Goal: Transaction & Acquisition: Purchase product/service

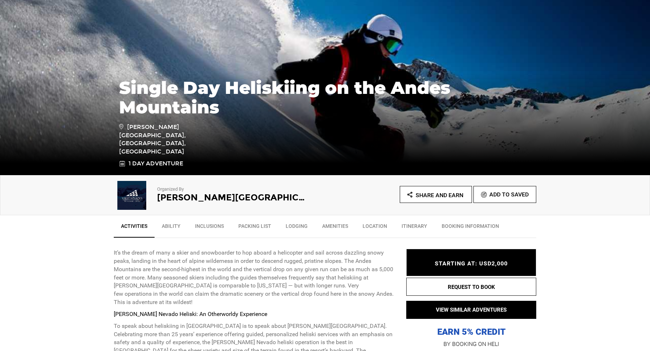
scroll to position [161, 0]
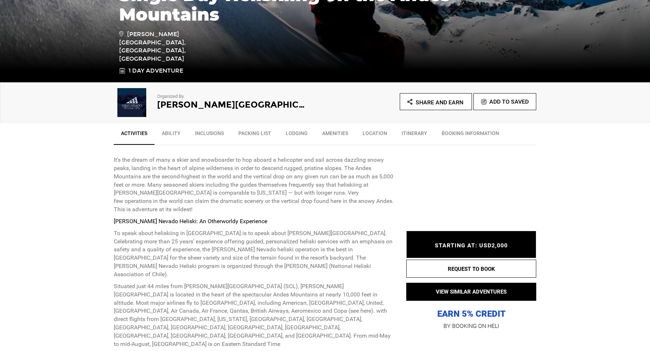
click at [213, 133] on link "Inclusions" at bounding box center [209, 135] width 43 height 18
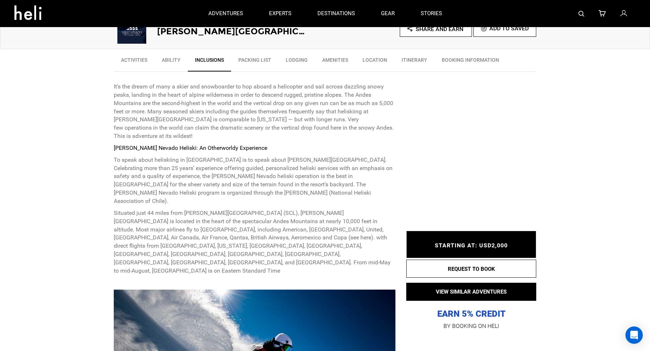
scroll to position [207, 0]
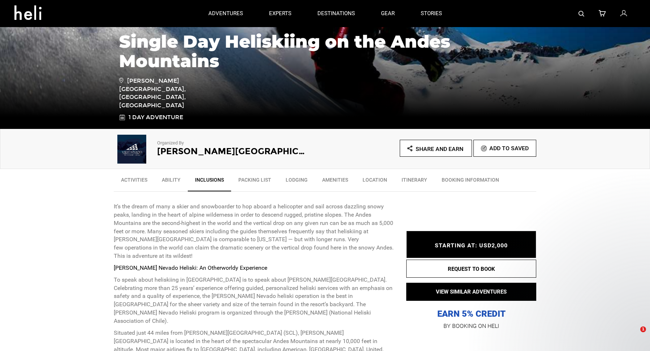
click at [167, 178] on link "Ability" at bounding box center [171, 182] width 33 height 18
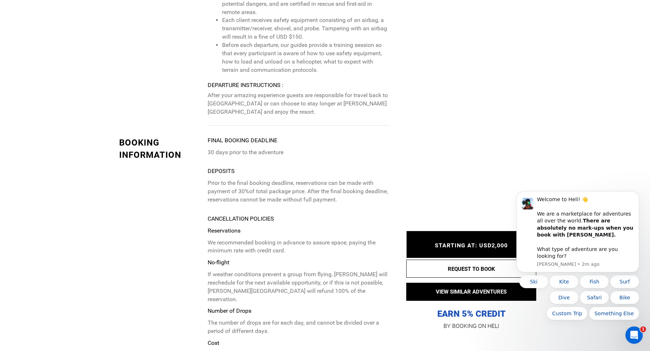
scroll to position [2278, 0]
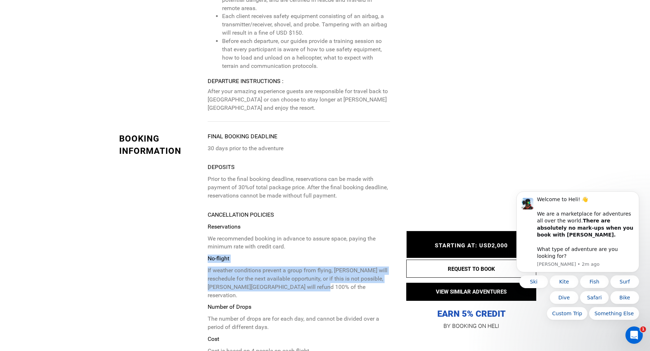
drag, startPoint x: 205, startPoint y: 199, endPoint x: 301, endPoint y: 229, distance: 100.9
click at [302, 229] on div "BOOKING INFORMATION Final booking deadline 30 days prior to the adventure Depos…" at bounding box center [255, 342] width 282 height 418
copy p "No-flight If weather conditions prevent a group from flying, [PERSON_NAME] will…"
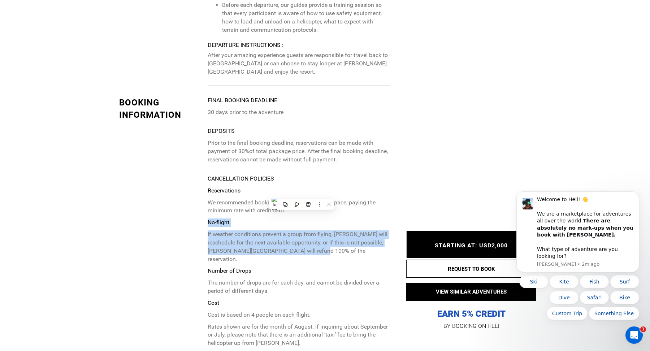
scroll to position [2315, 0]
click at [313, 229] on p "If weather conditions prevent a group from flying, [PERSON_NAME] will reschedul…" at bounding box center [299, 245] width 182 height 33
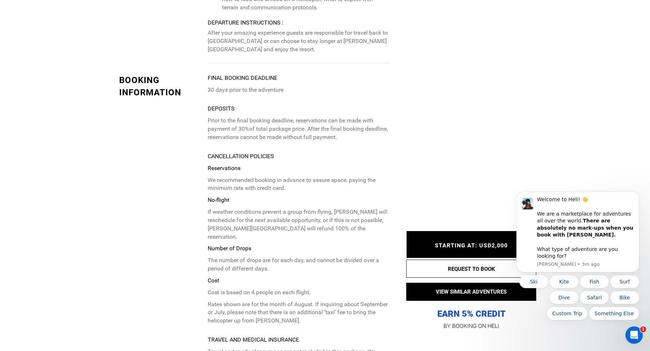
scroll to position [2338, 0]
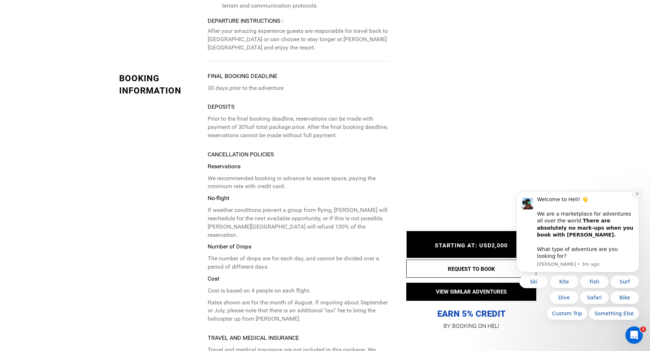
click at [638, 195] on icon "Dismiss notification" at bounding box center [637, 194] width 3 height 3
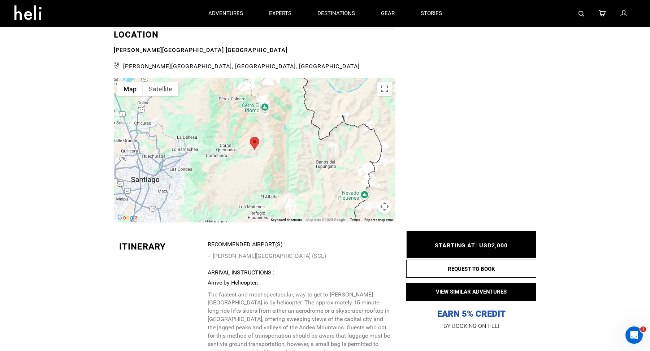
scroll to position [1298, 0]
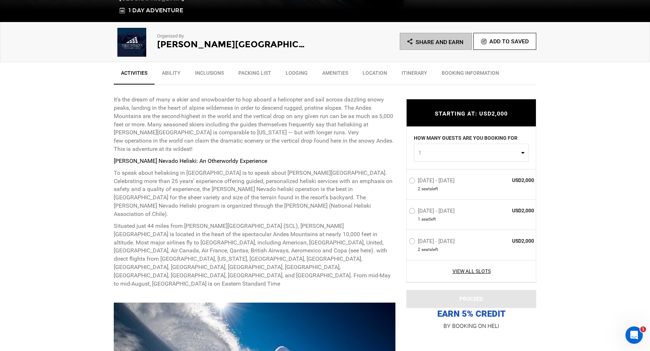
scroll to position [232, 0]
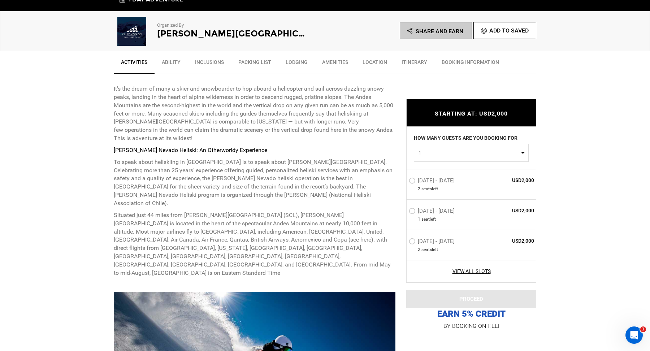
click at [433, 155] on span "1" at bounding box center [469, 152] width 101 height 7
click at [430, 183] on link "2" at bounding box center [472, 183] width 114 height 13
select select "2"
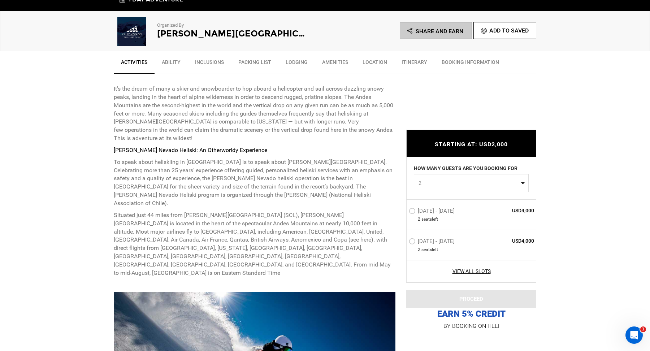
click at [413, 212] on label "Sep 3 - Sep 3, 2025" at bounding box center [433, 212] width 48 height 9
click at [404, 212] on input "Sep 3 - Sep 3, 2025" at bounding box center [404, 214] width 0 height 16
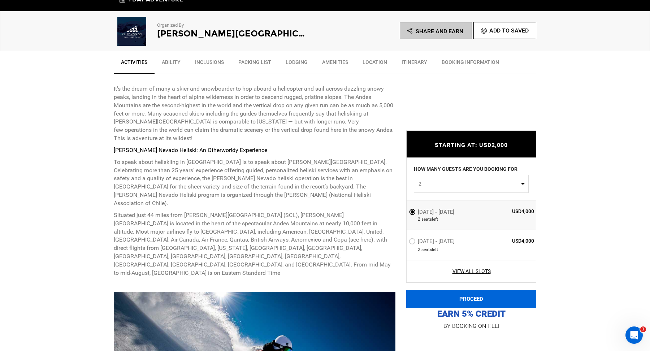
click at [454, 297] on button "PROCEED" at bounding box center [472, 299] width 130 height 18
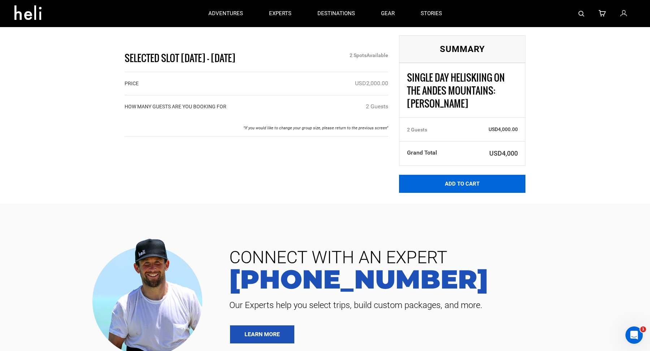
click at [446, 189] on button "Add to Cart" at bounding box center [462, 184] width 126 height 18
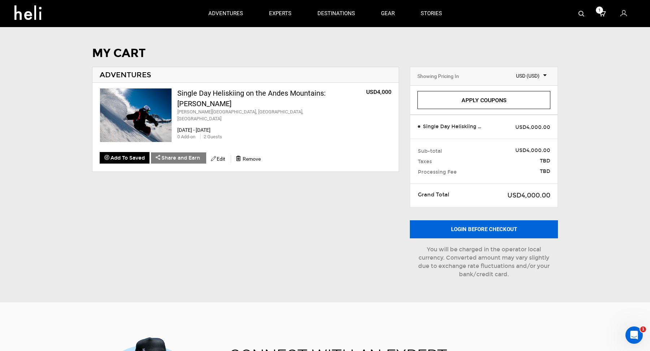
click at [473, 230] on button "Login before checkout" at bounding box center [484, 229] width 148 height 18
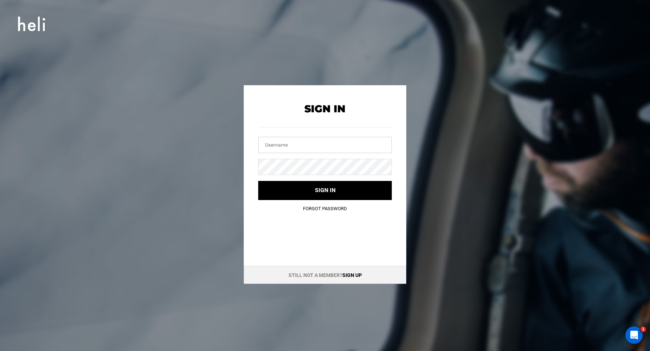
click at [317, 147] on input "text" at bounding box center [325, 145] width 134 height 16
click at [293, 148] on input "text" at bounding box center [325, 145] width 134 height 16
type input "A"
type input "albertcasalprim@aol.com"
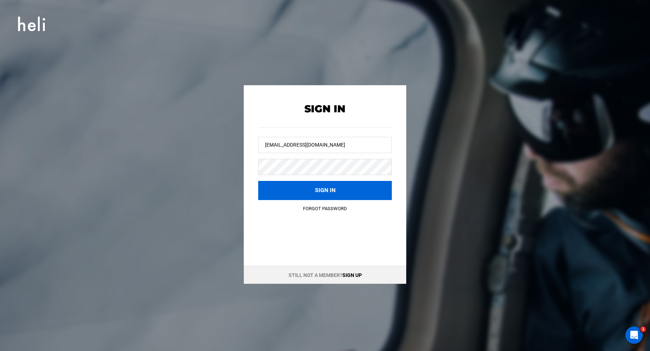
click at [334, 192] on button "Sign in" at bounding box center [325, 190] width 134 height 19
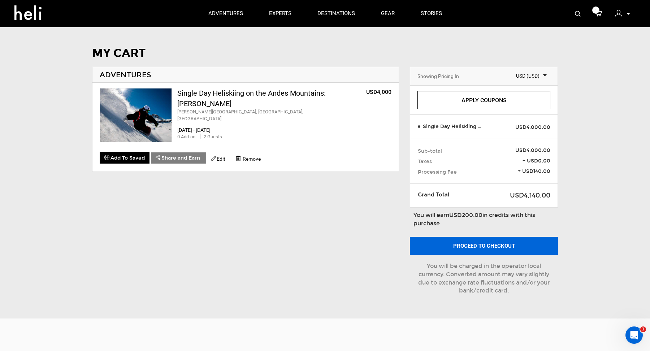
click at [482, 242] on button "Proceed to checkout" at bounding box center [484, 246] width 148 height 18
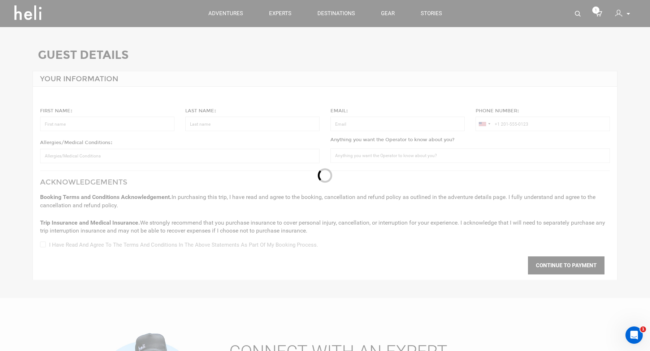
type input "Albert"
type input "Casalprim"
type input "albertcasalprim@aol.com"
type input "+34 629 30 55 88"
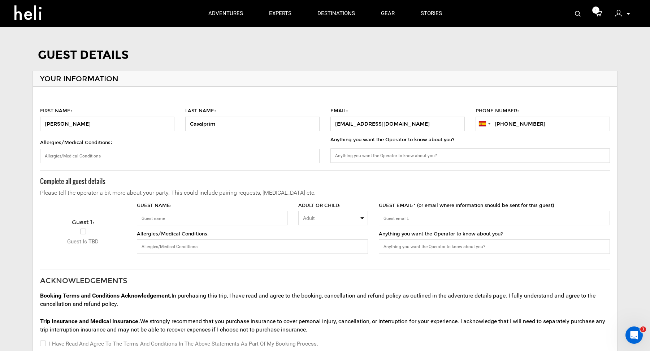
click at [152, 220] on input "GUEST NAME:" at bounding box center [212, 218] width 151 height 14
type input "Elena"
click at [252, 217] on input "Elena" at bounding box center [212, 218] width 151 height 14
type input "Elena Briones"
click at [400, 219] on input "GUEST EMAIL:* (or email where information should be sent for this guest)" at bounding box center [494, 218] width 231 height 14
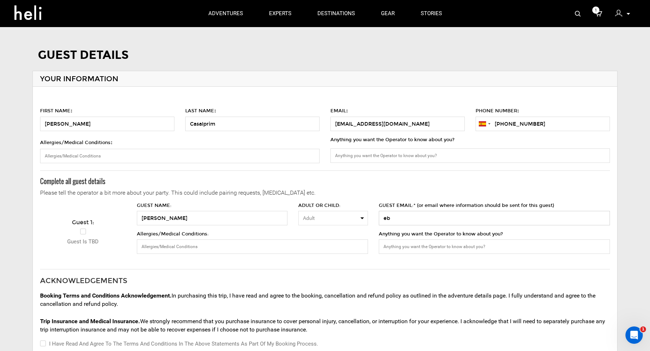
type input "e"
paste input "ebrionesfontcuberta@gmail.com"
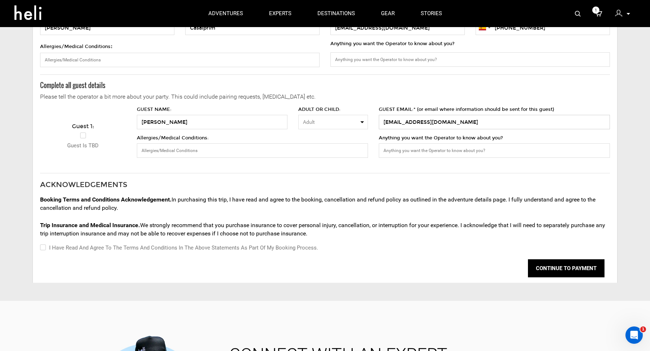
scroll to position [112, 0]
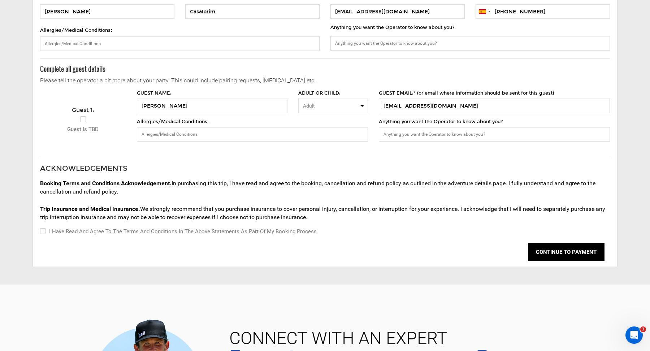
type input "ebrionesfontcuberta@gmail.com"
click at [43, 230] on input "I have read and agree to the terms and conditions in the above statements as pa…" at bounding box center [42, 231] width 5 height 9
checkbox input "true"
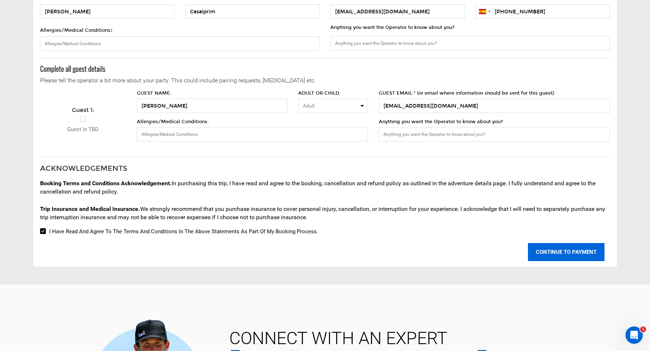
click at [577, 251] on button "CONTINUE TO PAYMENT" at bounding box center [566, 252] width 77 height 18
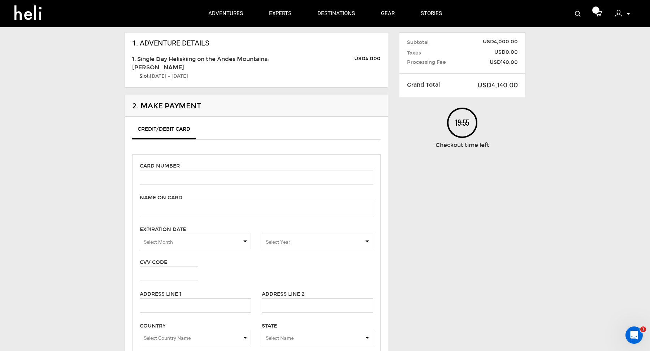
scroll to position [57, 0]
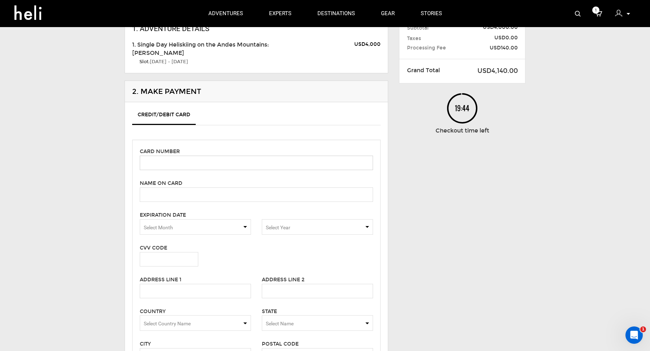
click at [161, 159] on input "text" at bounding box center [256, 163] width 233 height 14
paste input "5222 0501 6280 0896"
type input "5222 0501 6280 0896"
click at [168, 196] on input "text" at bounding box center [256, 195] width 233 height 14
type input "ELENA BRIONES FONTCUBERTA"
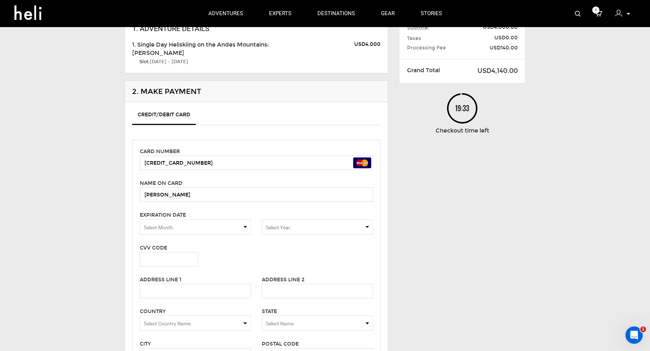
click at [172, 229] on span "Select Month" at bounding box center [195, 227] width 111 height 16
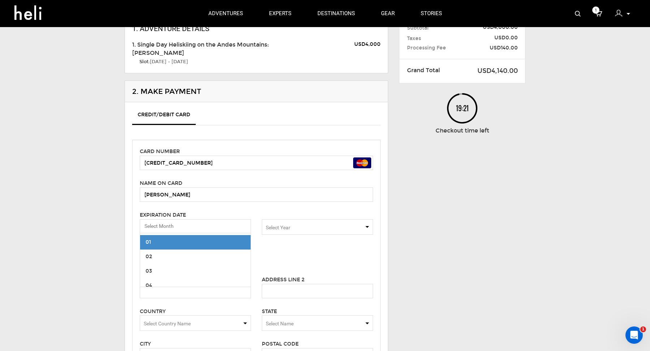
click at [192, 237] on span "01" at bounding box center [195, 242] width 111 height 14
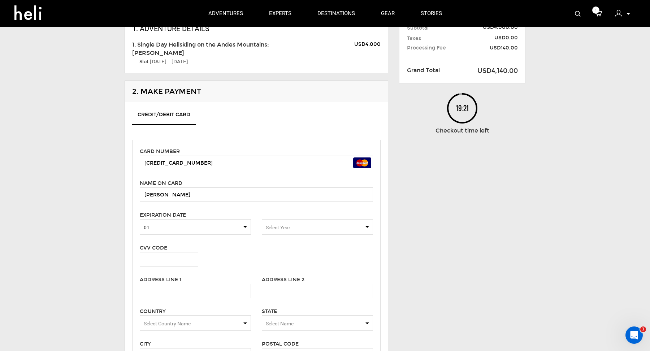
click at [276, 225] on span "Select Year" at bounding box center [278, 228] width 25 height 6
click at [275, 283] on span "2031" at bounding box center [273, 283] width 11 height 6
click at [150, 256] on input "text" at bounding box center [169, 259] width 59 height 14
paste input "955"
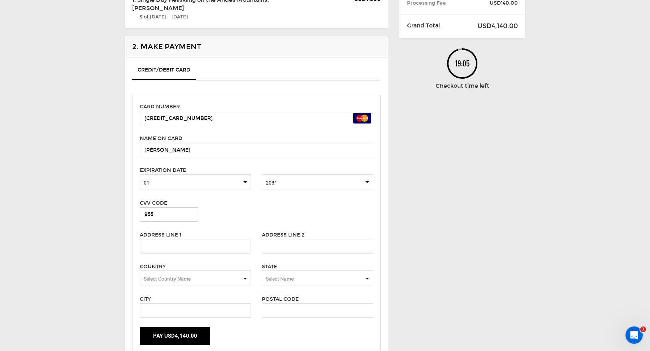
scroll to position [112, 0]
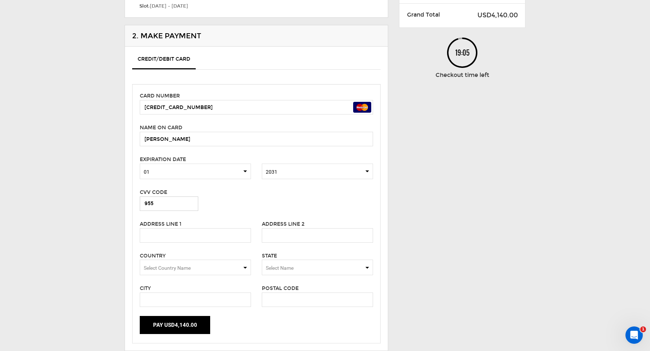
type input "955"
click at [179, 232] on input "text" at bounding box center [195, 235] width 111 height 14
type input "CALAF 52"
click at [164, 269] on span "Select Country Name" at bounding box center [167, 268] width 47 height 6
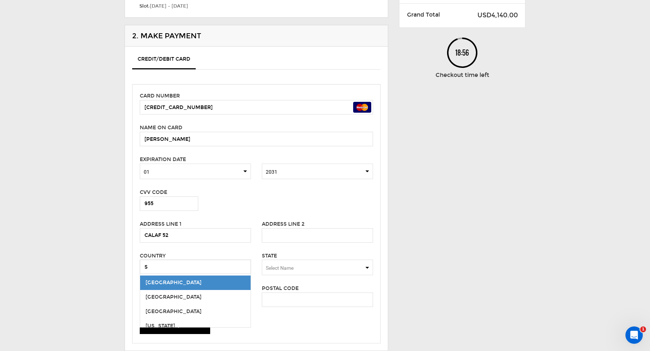
type input "Spain"
click at [190, 287] on span "Spain" at bounding box center [195, 283] width 111 height 14
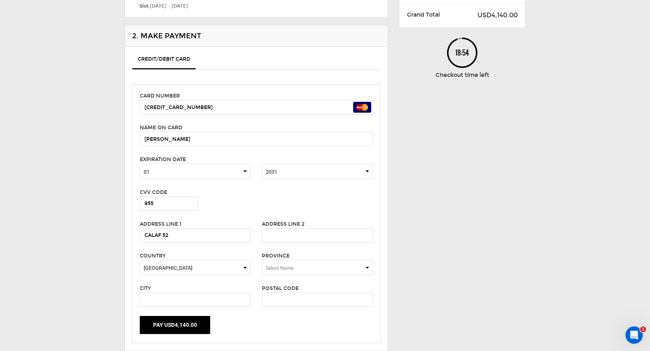
click at [275, 265] on span "Select Name" at bounding box center [280, 268] width 28 height 6
type input "BARC"
click at [278, 281] on div "Barcelona" at bounding box center [318, 282] width 100 height 7
click at [205, 299] on input "text" at bounding box center [195, 300] width 111 height 14
type input "BARCELONA"
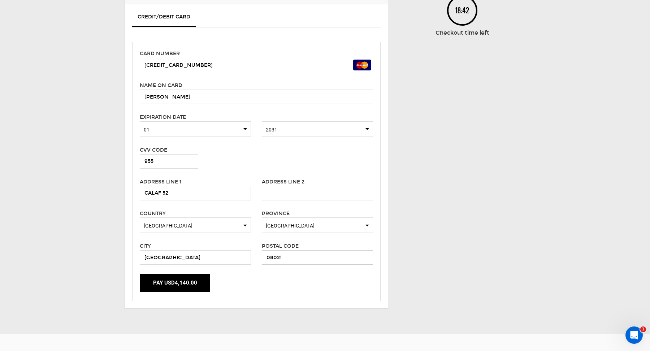
scroll to position [162, 0]
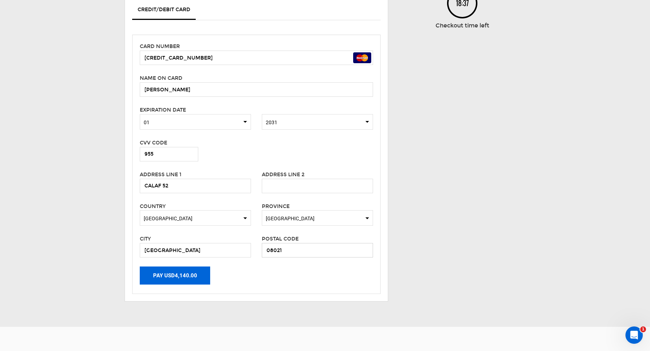
type input "08021"
click at [178, 277] on button "Pay USD4,140.00" at bounding box center [175, 276] width 70 height 18
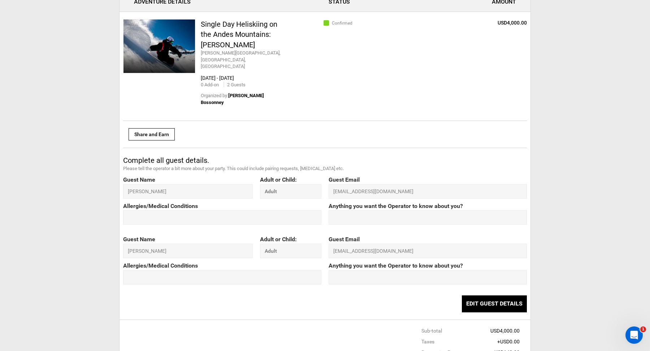
scroll to position [456, 0]
